Goal: Information Seeking & Learning: Find specific fact

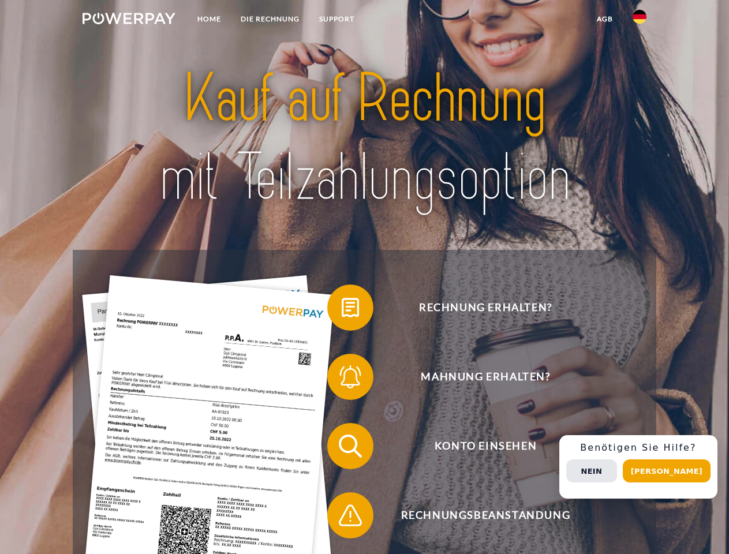
click at [129, 20] on img at bounding box center [129, 19] width 93 height 12
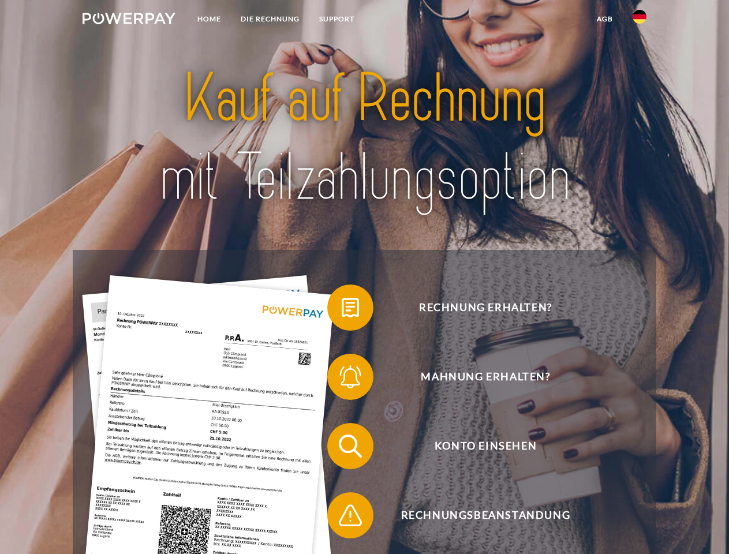
click at [640, 20] on img at bounding box center [640, 17] width 14 height 14
click at [605, 19] on link "agb" at bounding box center [605, 19] width 36 height 21
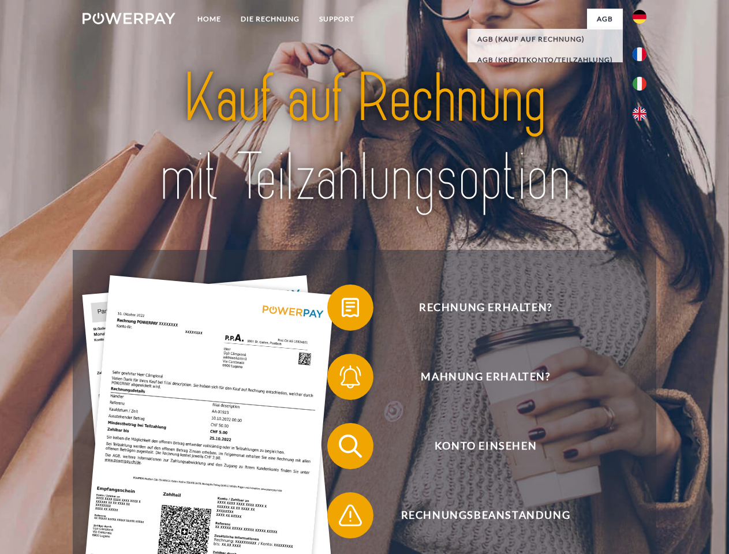
click at [342, 310] on span at bounding box center [333, 308] width 58 height 58
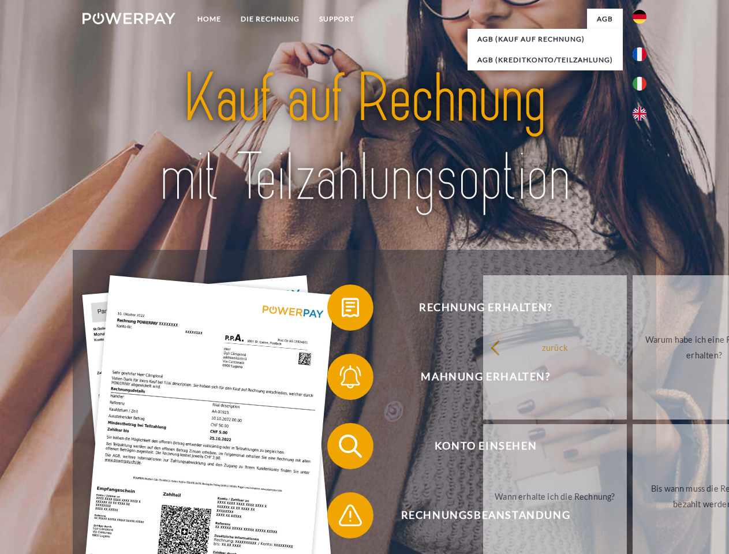
click at [342, 379] on div "Rechnung erhalten? Mahnung erhalten? Konto einsehen" at bounding box center [364, 481] width 583 height 462
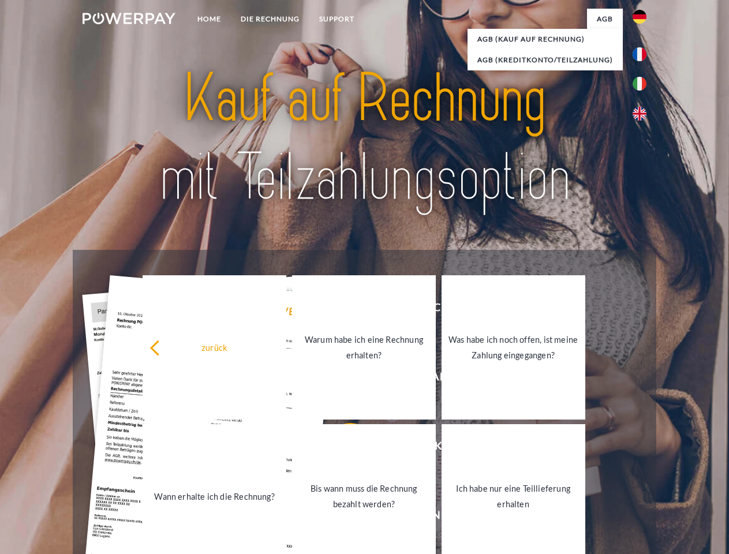
click at [342, 449] on link "Bis wann muss die Rechnung bezahlt werden?" at bounding box center [364, 496] width 144 height 144
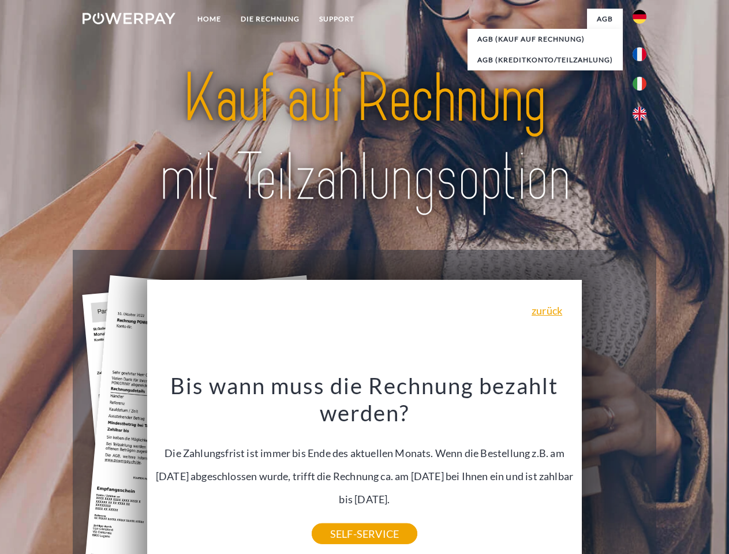
click at [342, 518] on div "Bis wann muss die Rechnung bezahlt werden? Die Zahlungsfrist ist immer bis Ende…" at bounding box center [365, 453] width 422 height 162
click at [643, 467] on div "Rechnung erhalten? Mahnung erhalten? Konto einsehen" at bounding box center [364, 481] width 583 height 462
click at [614, 470] on span "Konto einsehen" at bounding box center [485, 446] width 283 height 46
click at [671, 471] on header "Home DIE RECHNUNG SUPPORT" at bounding box center [364, 399] width 729 height 798
